Goal: Information Seeking & Learning: Learn about a topic

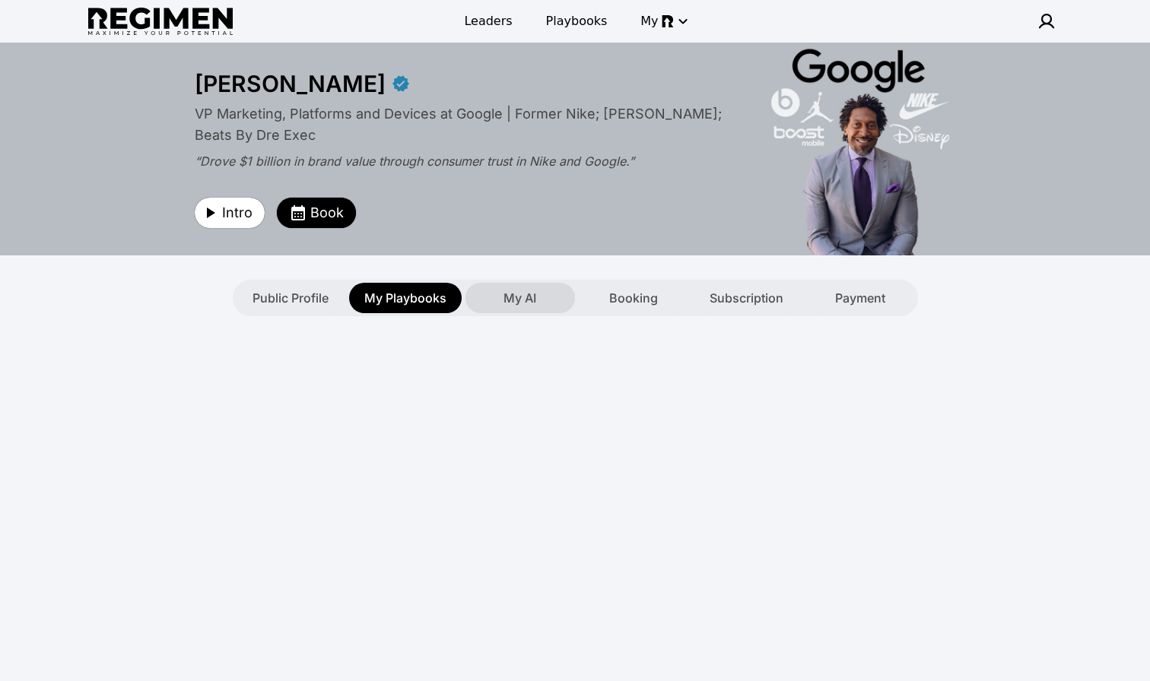
click at [526, 300] on span "My AI" at bounding box center [519, 298] width 33 height 18
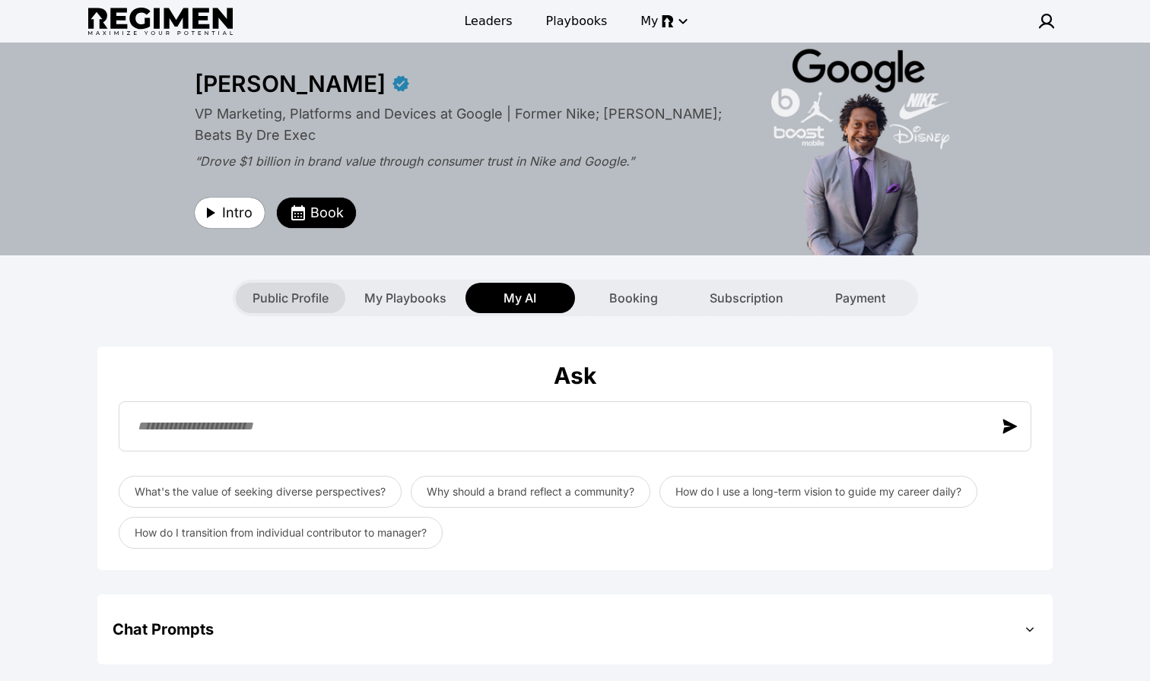
click at [310, 297] on span "Public Profile" at bounding box center [290, 298] width 76 height 18
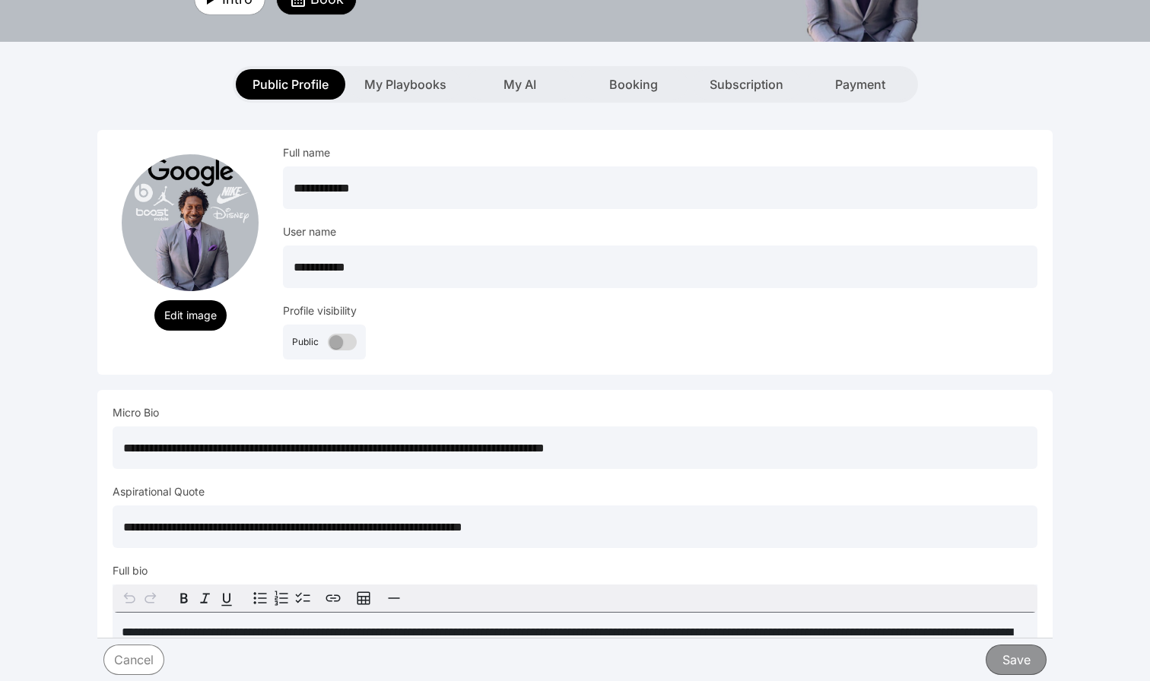
scroll to position [210, 0]
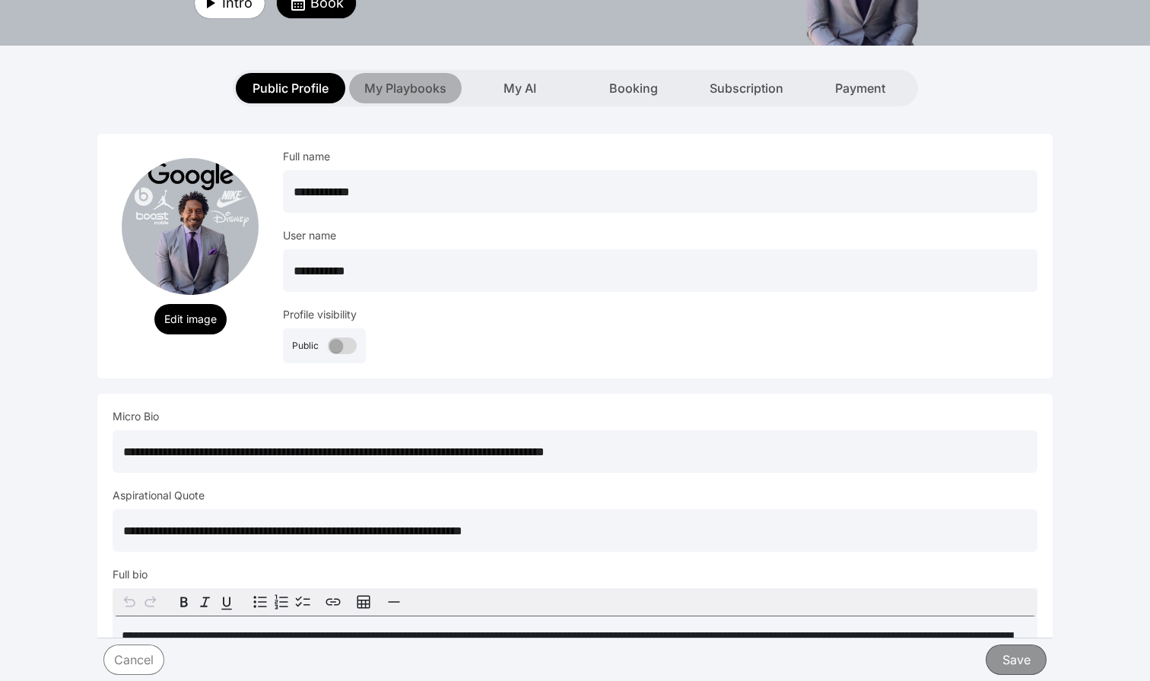
click at [401, 86] on span "My Playbooks" at bounding box center [405, 88] width 82 height 18
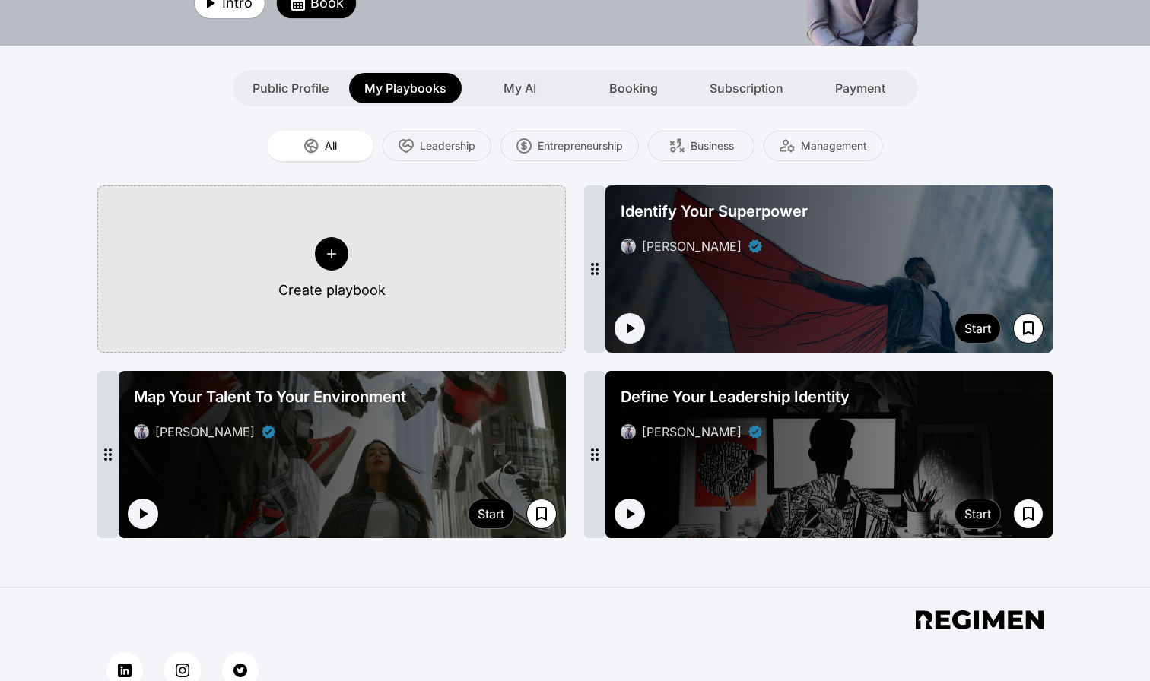
click at [688, 273] on div at bounding box center [828, 269] width 447 height 167
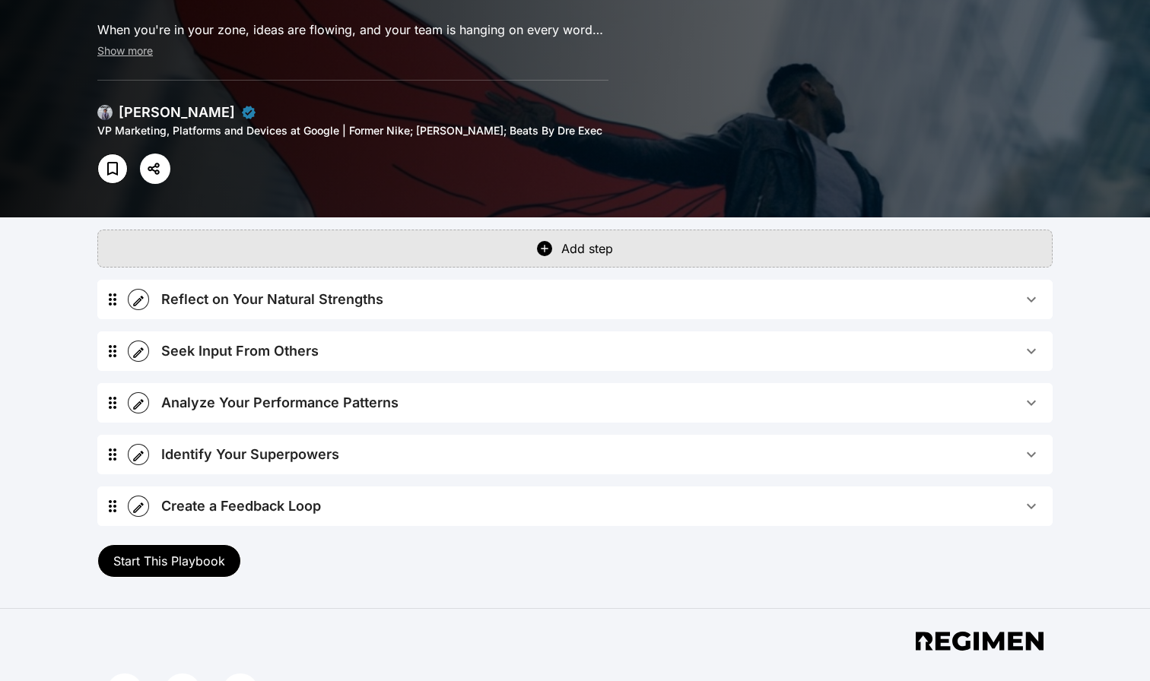
scroll to position [165, 0]
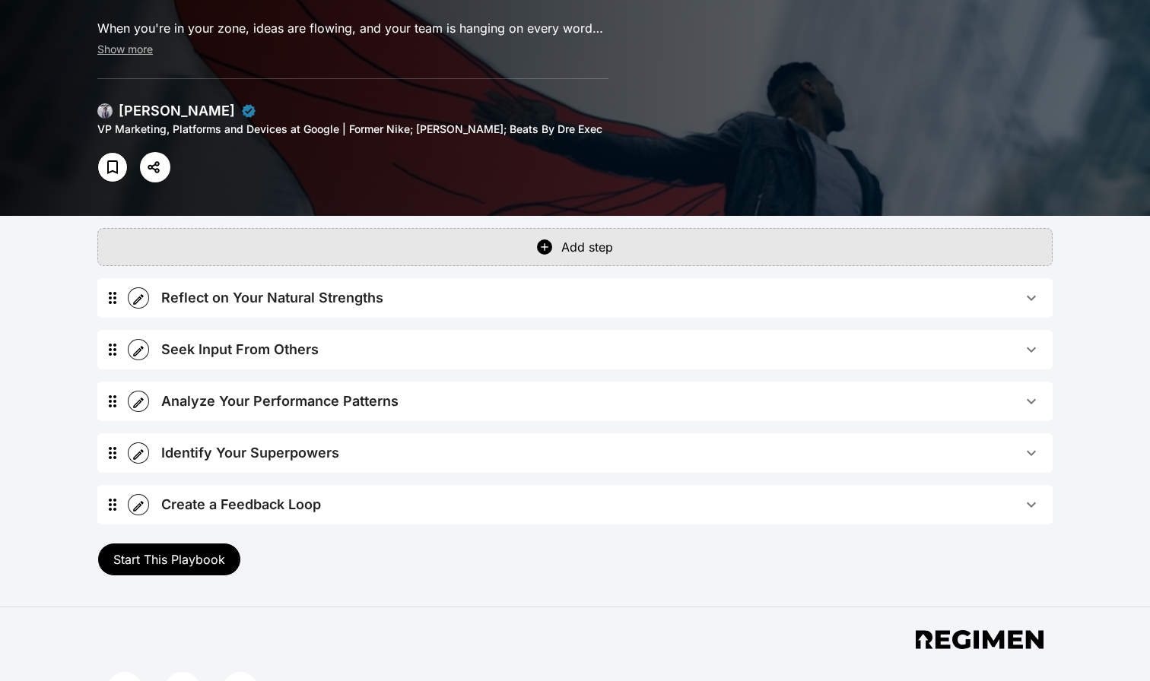
click at [1030, 451] on icon "button" at bounding box center [1031, 453] width 18 height 18
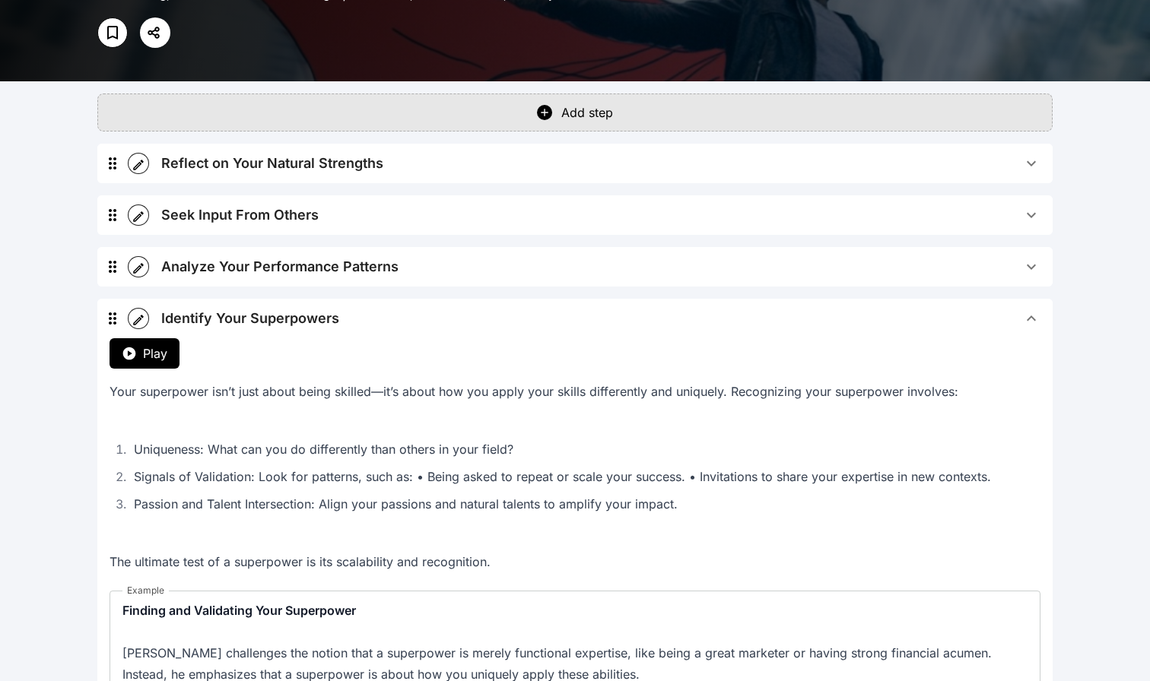
scroll to position [302, 0]
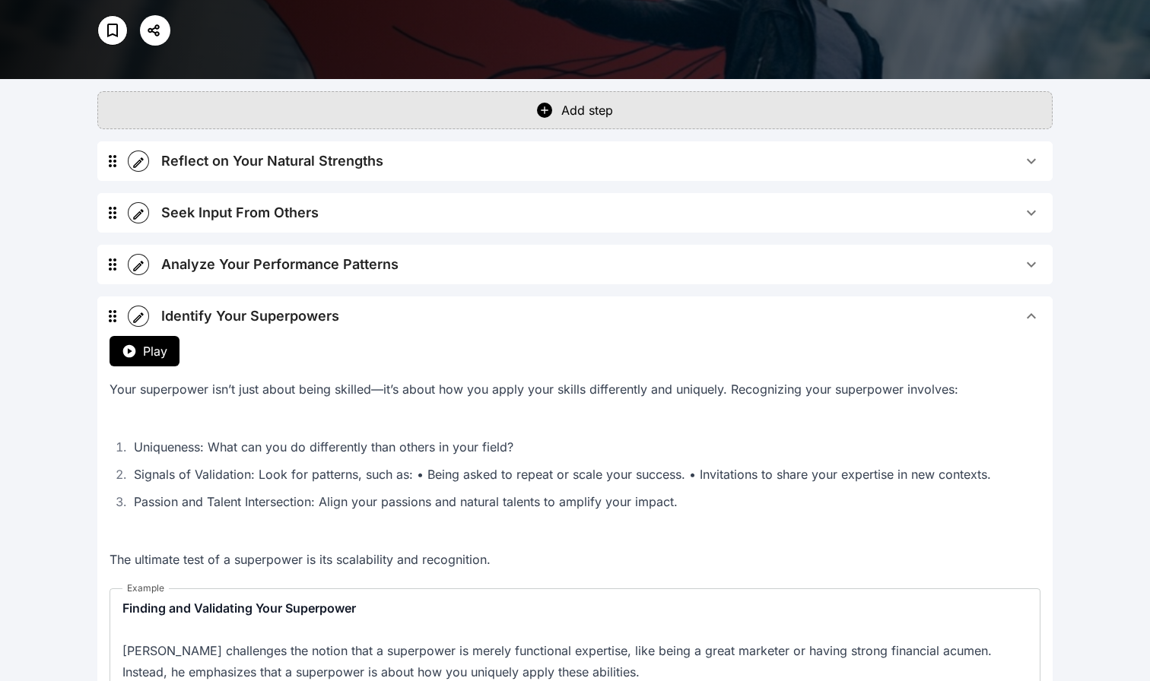
click at [554, 506] on li "Passion and Talent Intersection: Align your passions and natural talents to amp…" at bounding box center [584, 501] width 911 height 21
click at [441, 568] on p "The ultimate test of a superpower is its scalability and recognition." at bounding box center [574, 559] width 931 height 21
click at [138, 316] on icon "button" at bounding box center [138, 318] width 11 height 11
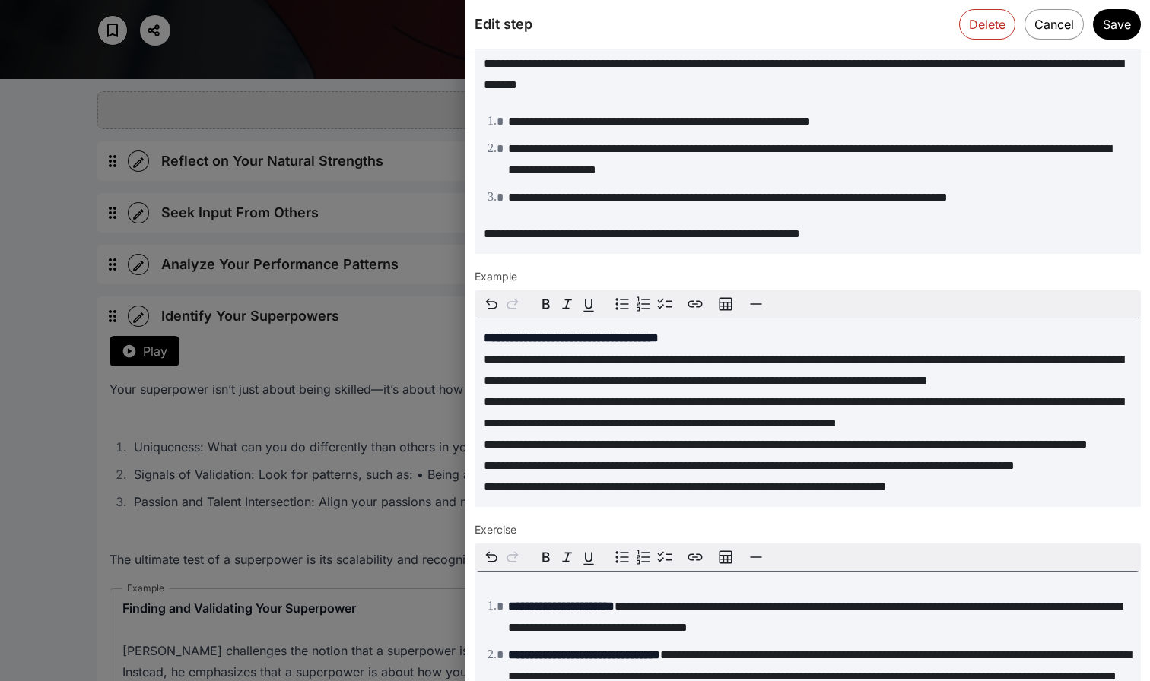
scroll to position [198, 0]
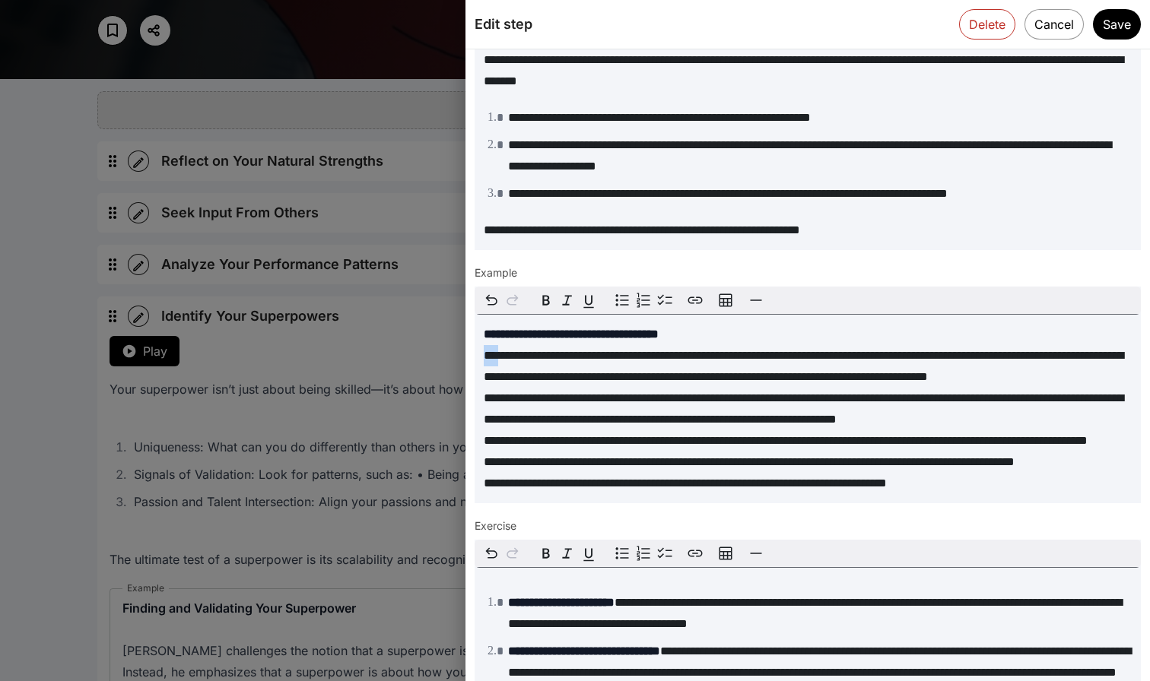
drag, startPoint x: 483, startPoint y: 356, endPoint x: 494, endPoint y: 353, distance: 11.8
click at [502, 354] on div "**********" at bounding box center [807, 409] width 666 height 189
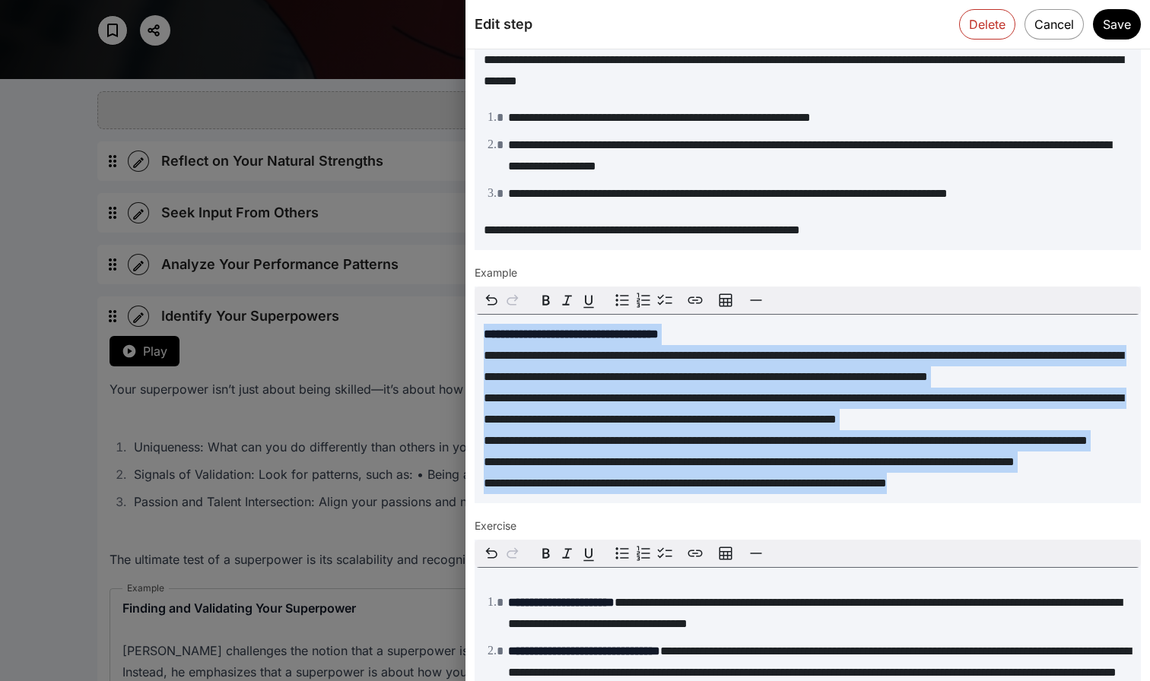
drag, startPoint x: 484, startPoint y: 334, endPoint x: 987, endPoint y: 518, distance: 536.0
click at [987, 503] on div "**********" at bounding box center [807, 409] width 666 height 189
copy div "**********"
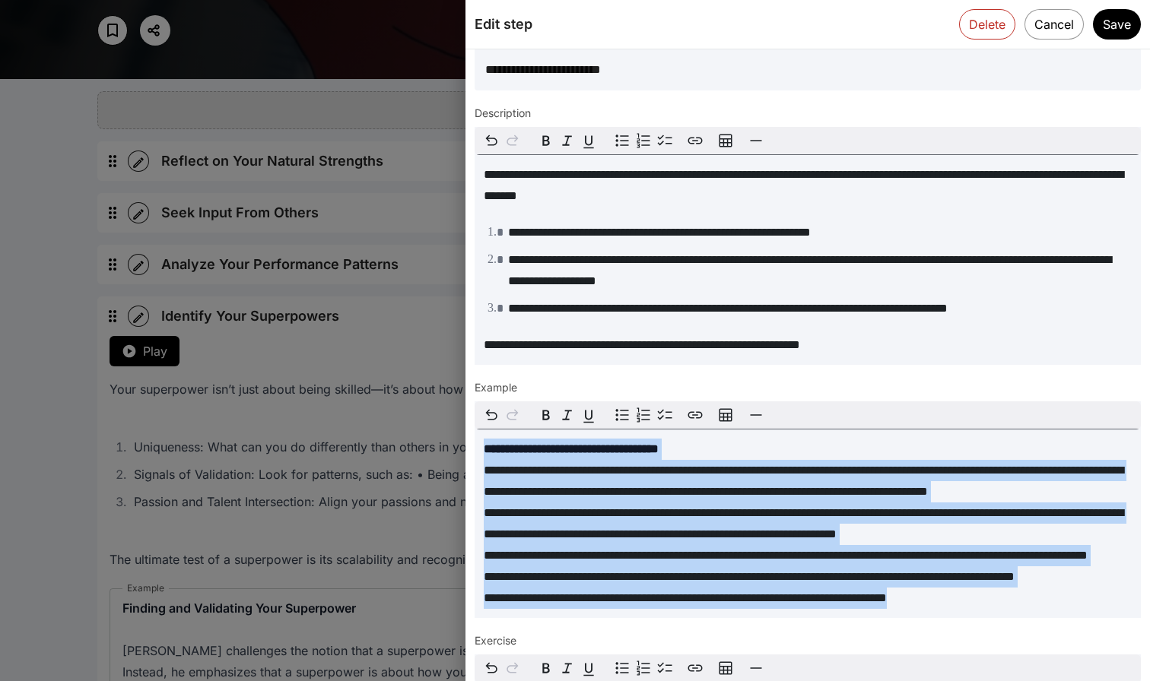
scroll to position [79, 0]
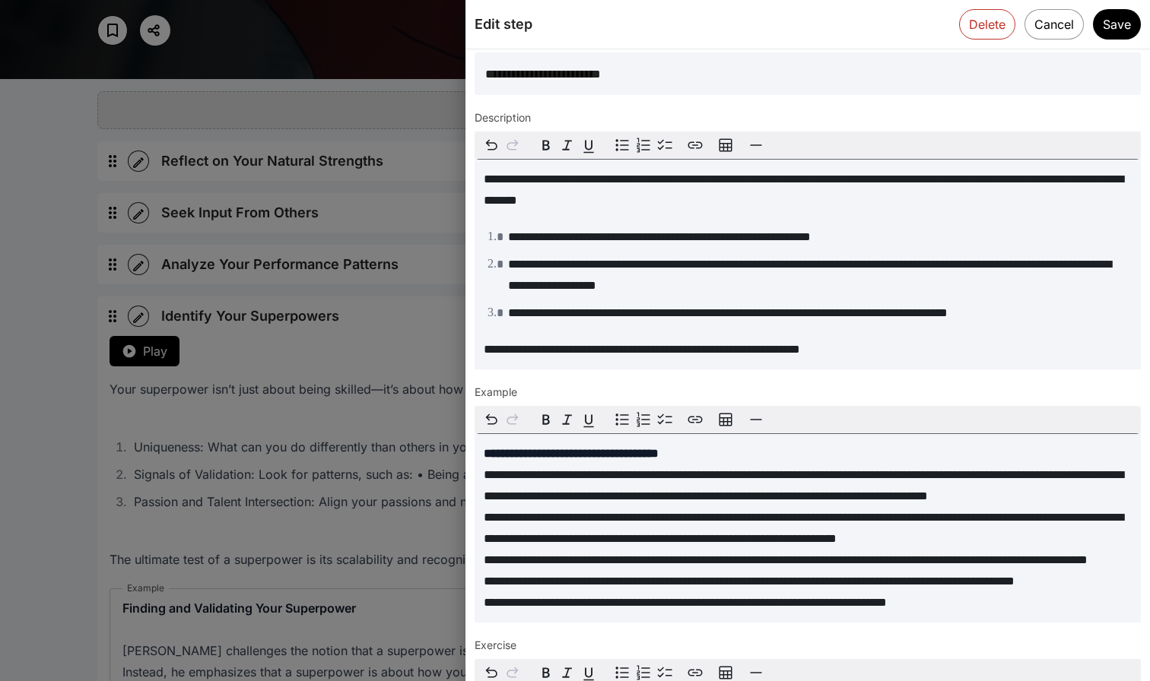
click at [315, 351] on div at bounding box center [575, 340] width 1150 height 681
click at [1115, 22] on button "Save" at bounding box center [1116, 23] width 49 height 31
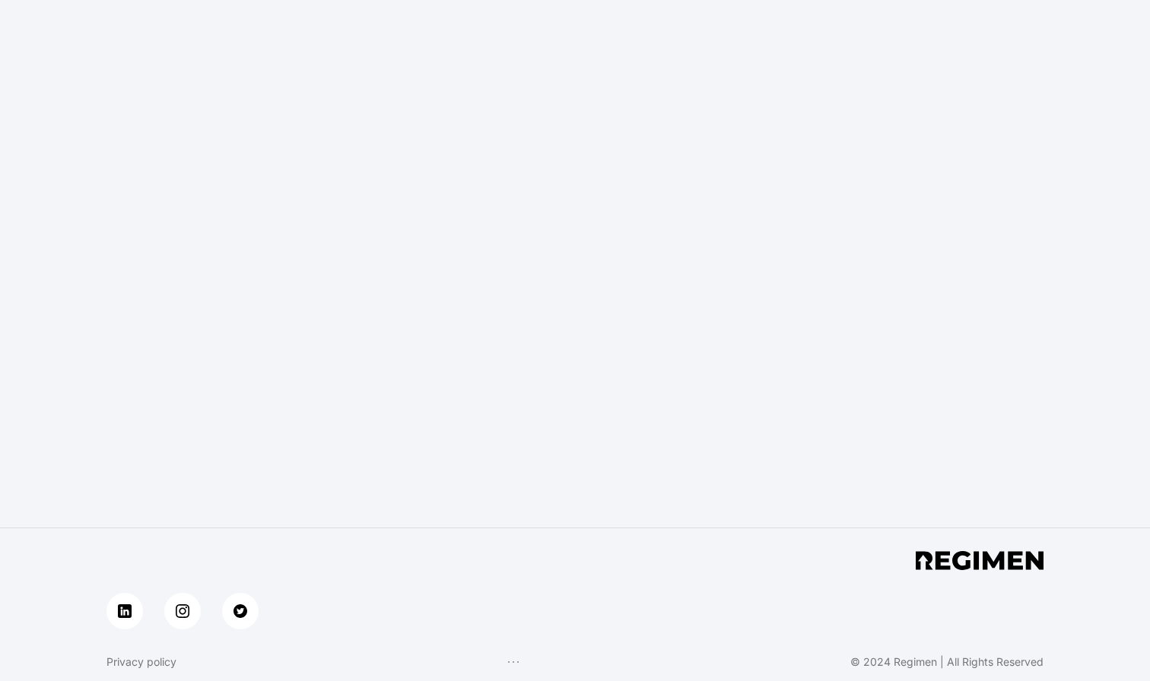
scroll to position [162, 0]
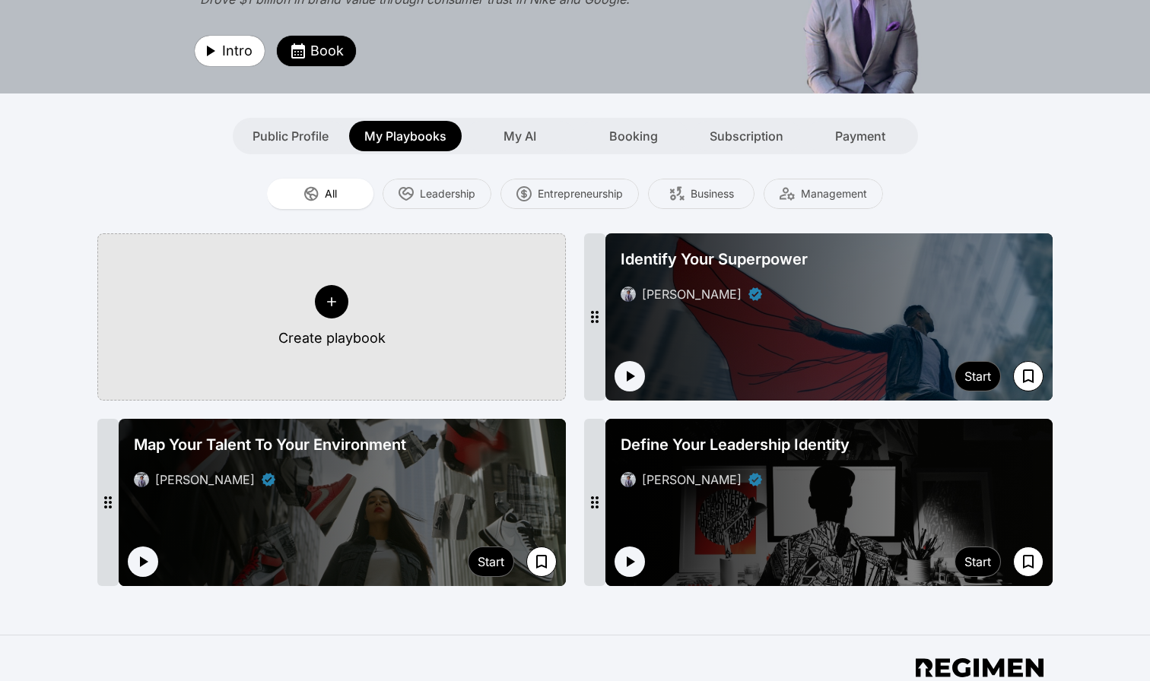
click at [357, 470] on div "Map Your Talent To Your Environment [PERSON_NAME]" at bounding box center [342, 461] width 429 height 67
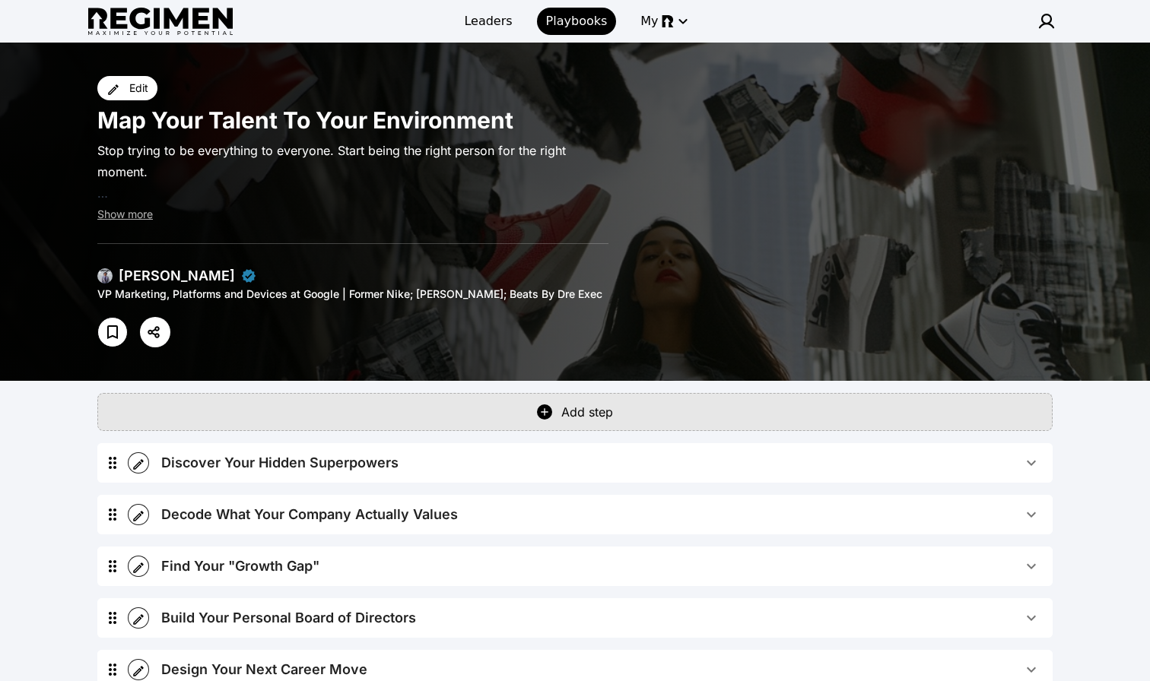
click at [565, 522] on span "Decode What Your Company Actually Values" at bounding box center [591, 514] width 861 height 21
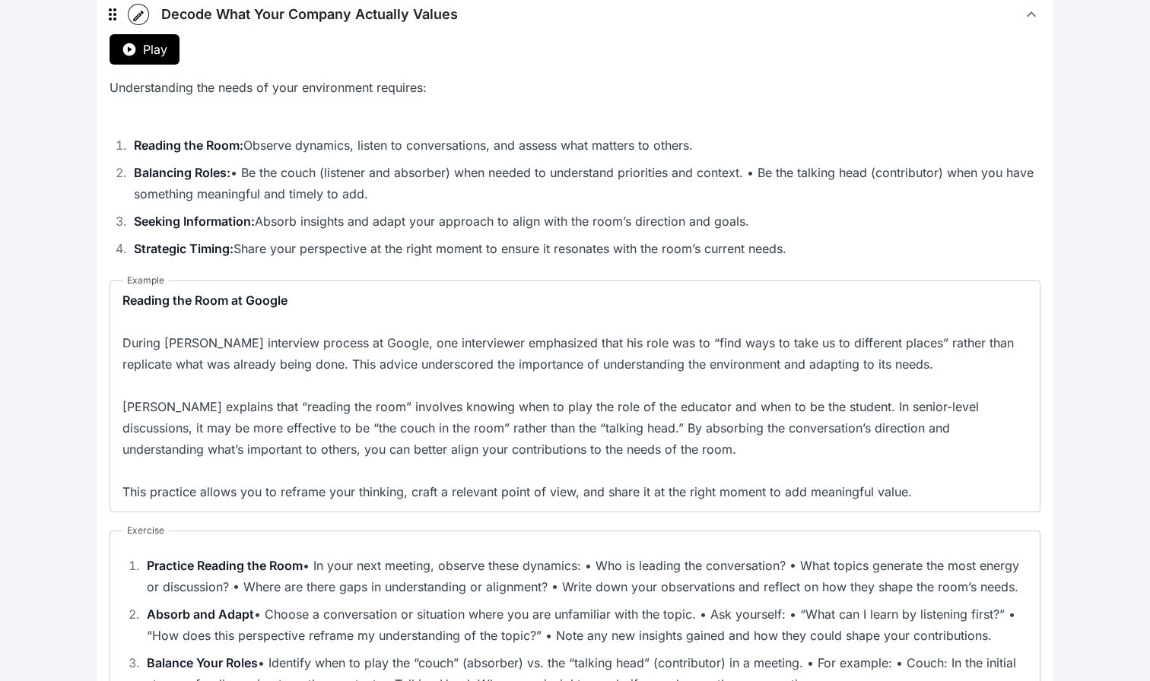
scroll to position [509, 0]
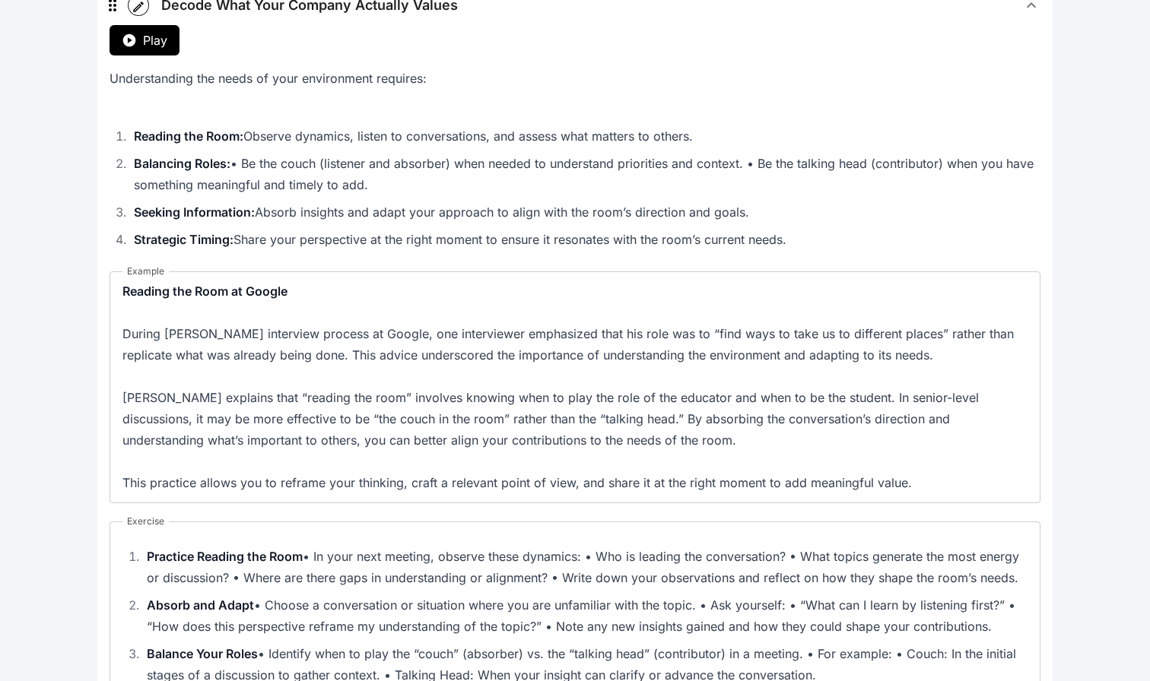
scroll to position [162, 0]
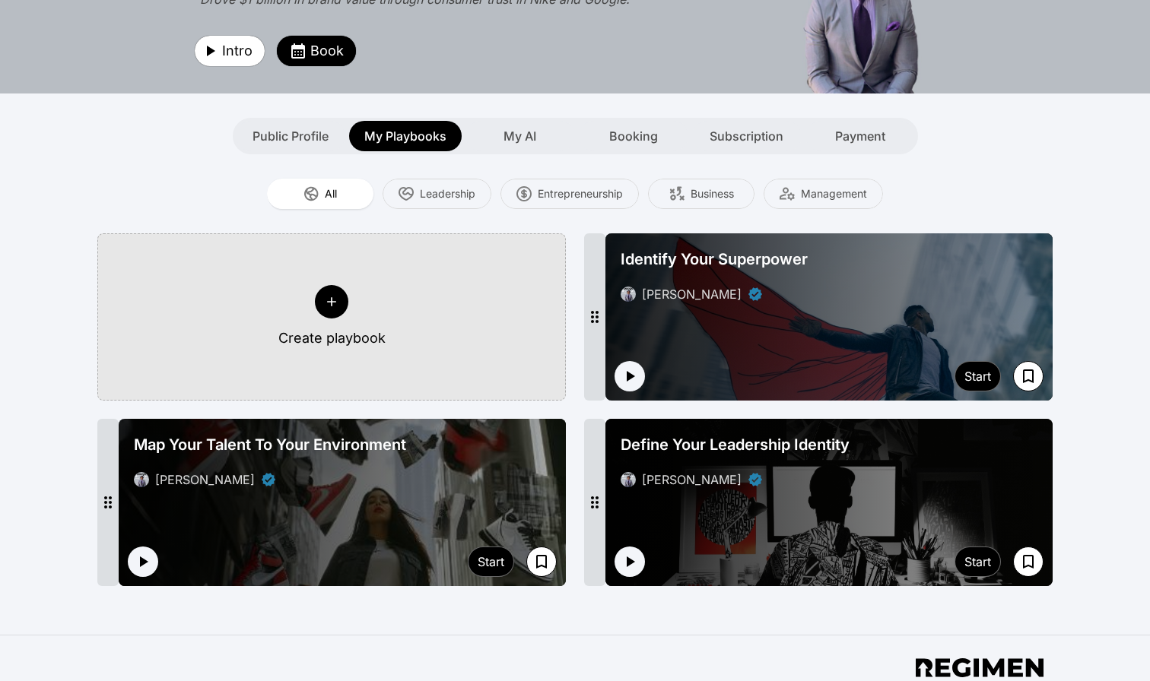
click at [376, 468] on div "Map Your Talent To Your Environment [PERSON_NAME]" at bounding box center [342, 461] width 429 height 67
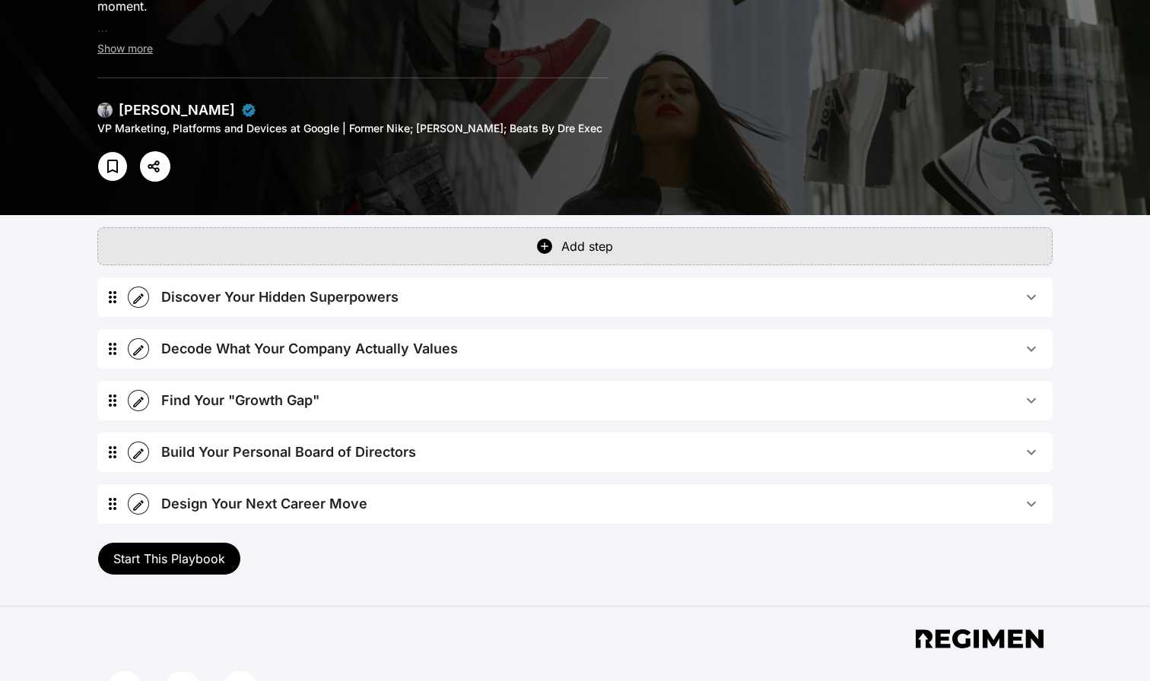
scroll to position [167, 0]
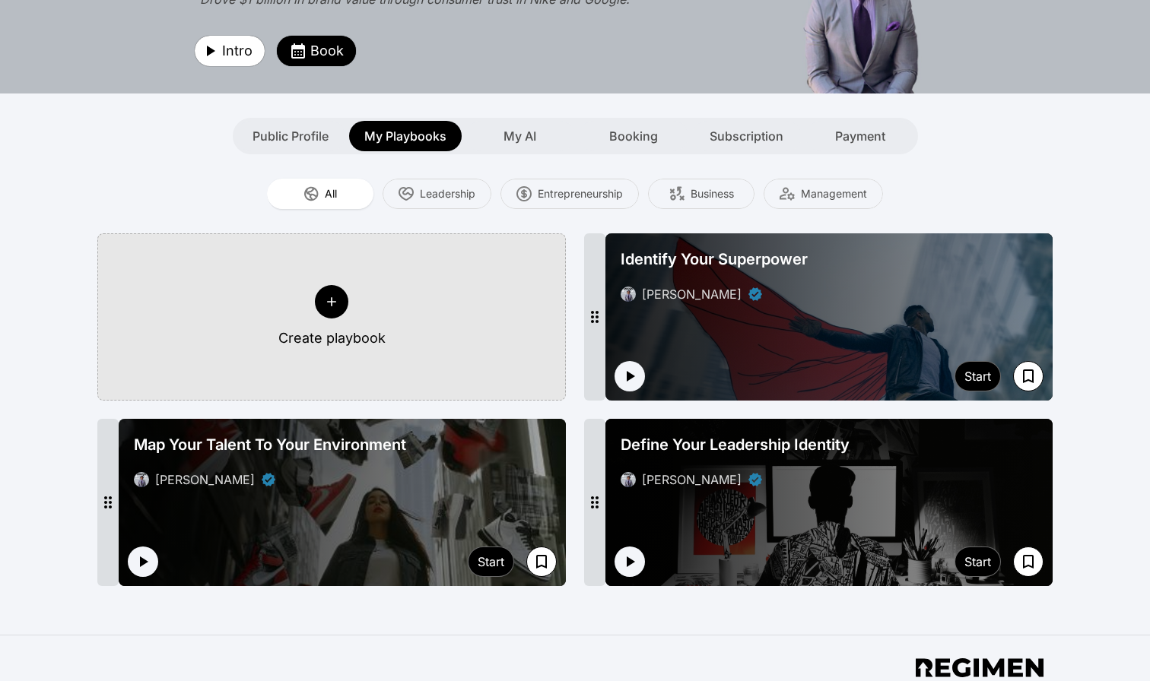
click at [824, 464] on div "Define Your Leadership Identity [PERSON_NAME]" at bounding box center [828, 461] width 429 height 67
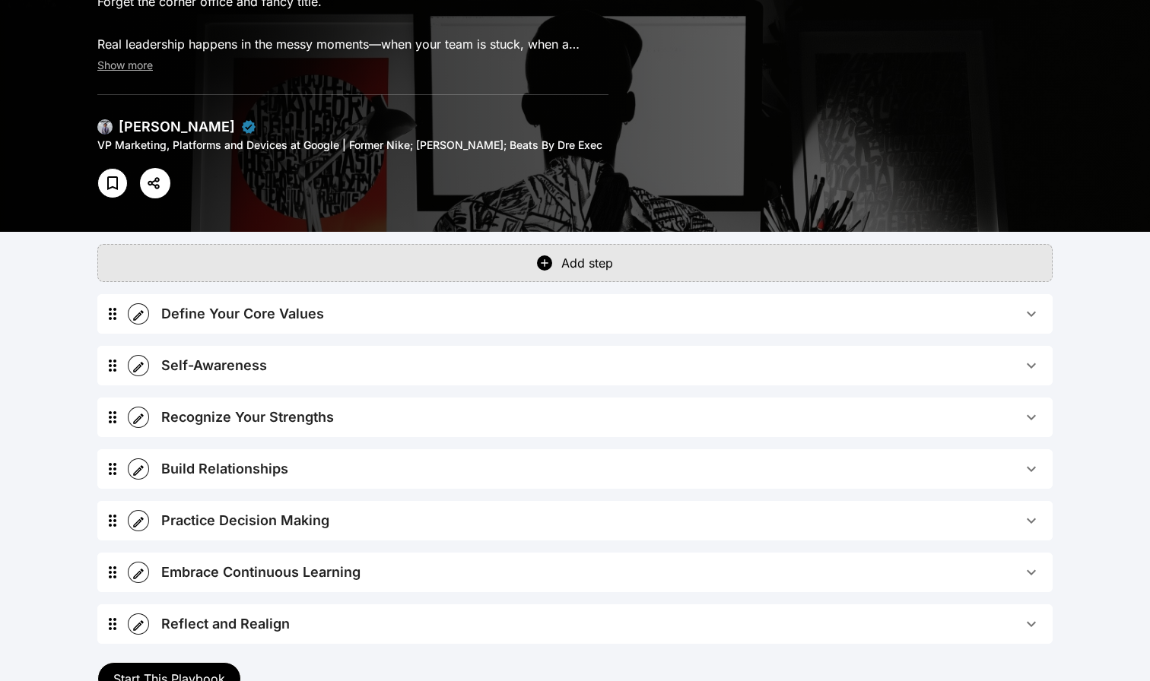
scroll to position [152, 0]
